Goal: Task Accomplishment & Management: Use online tool/utility

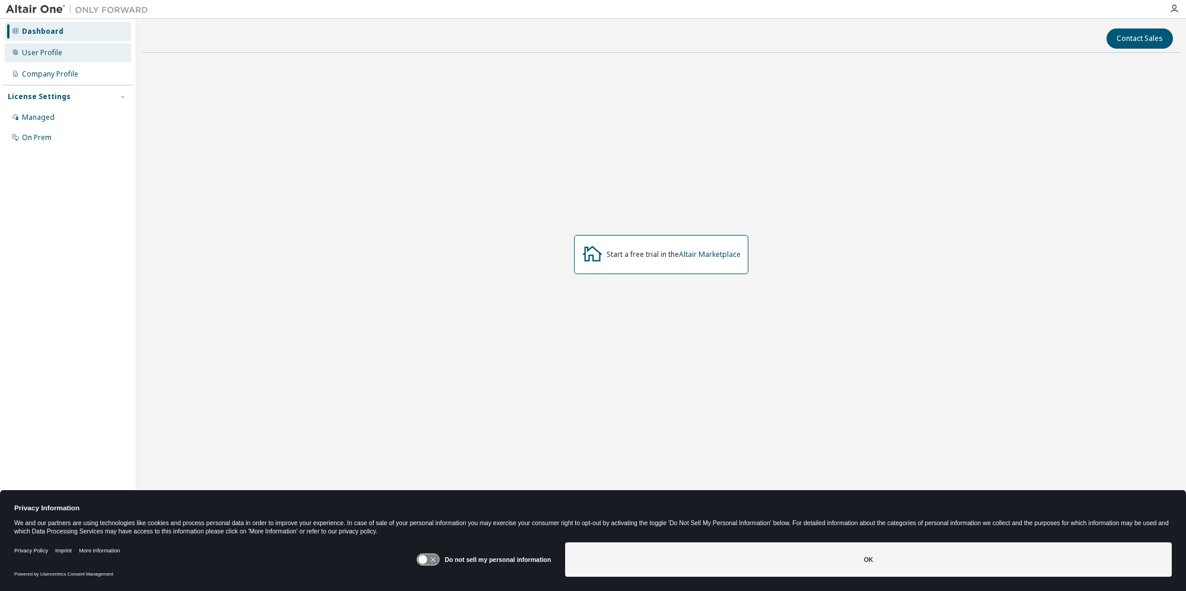
click at [50, 53] on div "User Profile" at bounding box center [42, 52] width 40 height 9
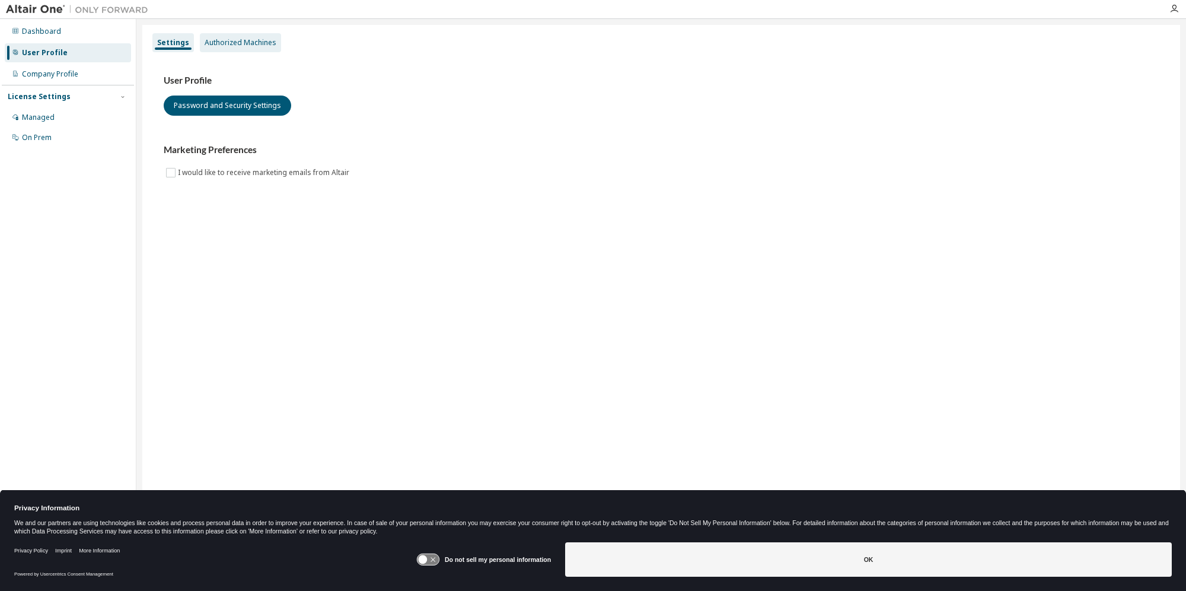
click at [247, 37] on div "Authorized Machines" at bounding box center [240, 42] width 81 height 19
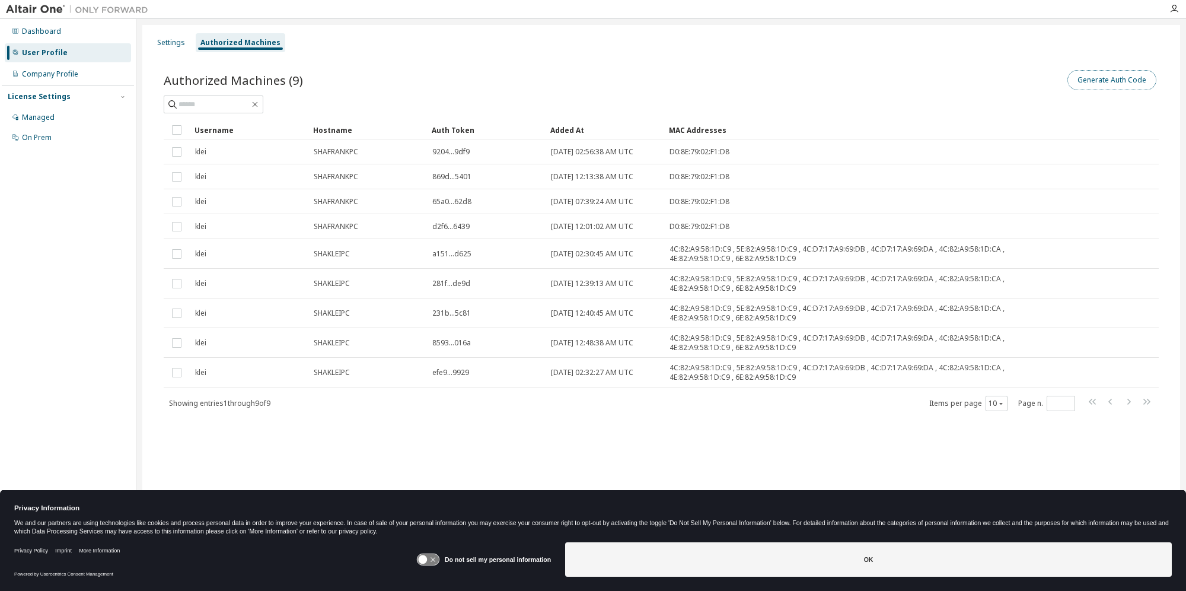
click at [1111, 83] on button "Generate Auth Code" at bounding box center [1111, 80] width 89 height 20
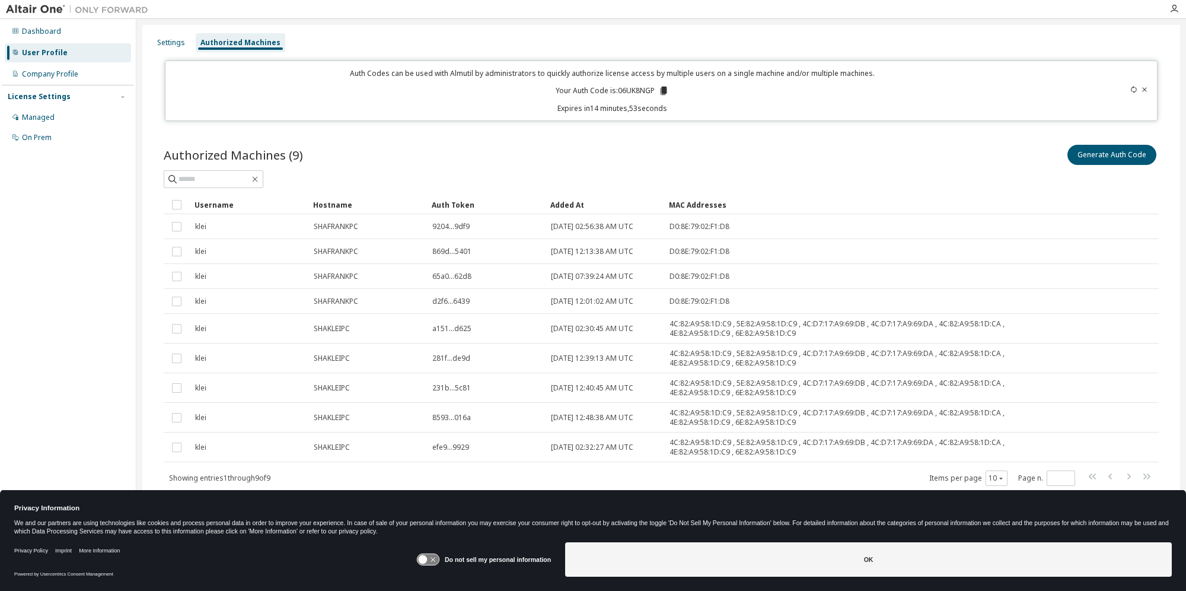
click at [663, 93] on icon at bounding box center [664, 91] width 7 height 8
